Goal: Find specific page/section: Find specific page/section

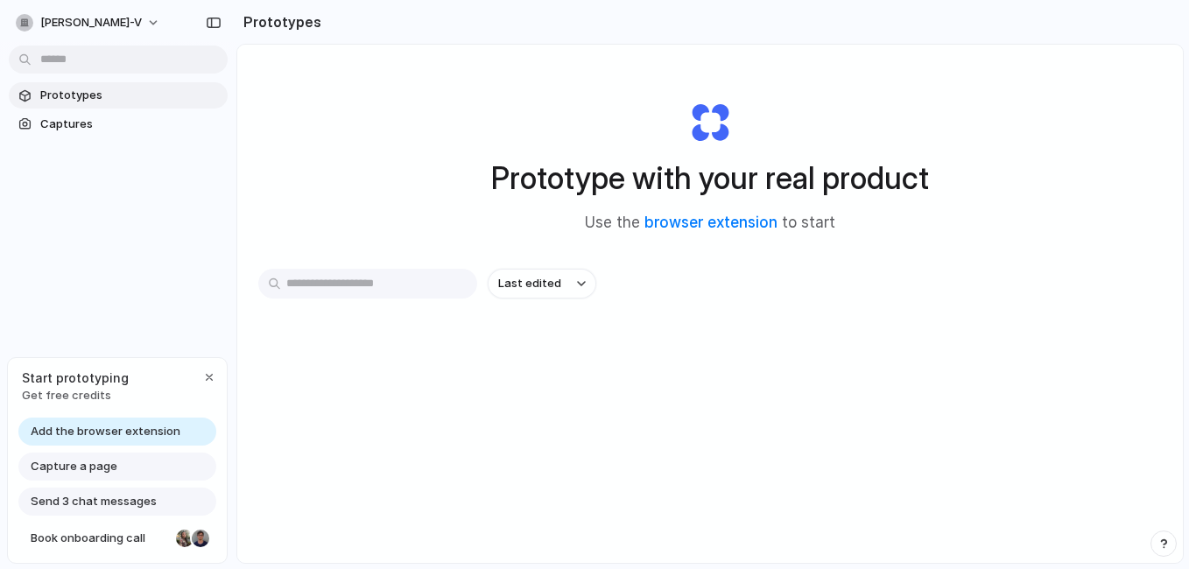
click at [339, 285] on input "text" at bounding box center [367, 284] width 219 height 30
click at [733, 224] on link "browser extension" at bounding box center [710, 223] width 133 height 18
click at [581, 283] on div "button" at bounding box center [581, 283] width 9 height 7
click at [753, 315] on div "Last edited Last created Alphabetical" at bounding box center [594, 284] width 1189 height 569
click at [325, 284] on input "text" at bounding box center [367, 284] width 219 height 30
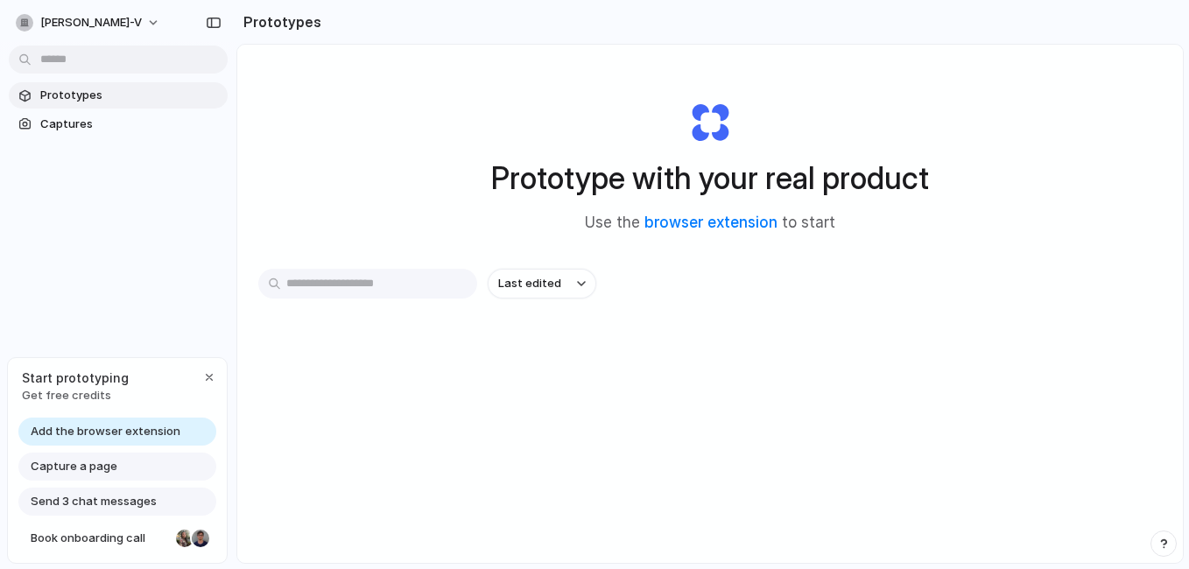
click at [70, 98] on span "Prototypes" at bounding box center [130, 96] width 180 height 18
click at [391, 279] on input "text" at bounding box center [367, 284] width 219 height 30
